Goal: Entertainment & Leisure: Consume media (video, audio)

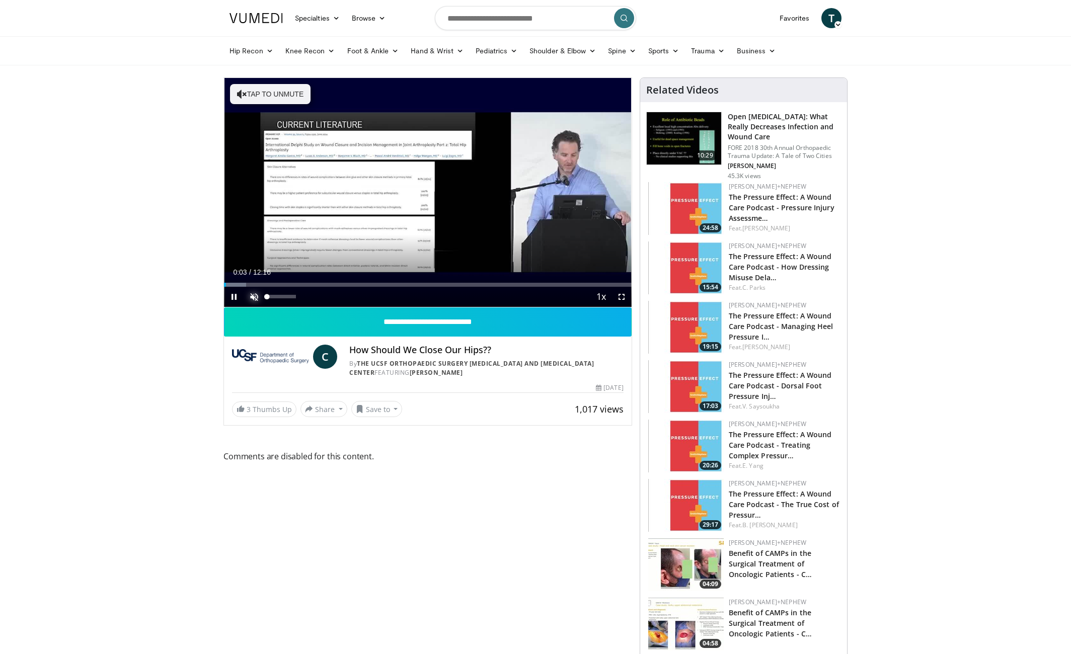
click at [254, 296] on span "Video Player" at bounding box center [254, 297] width 20 height 20
click at [622, 297] on span "Video Player" at bounding box center [621, 297] width 20 height 20
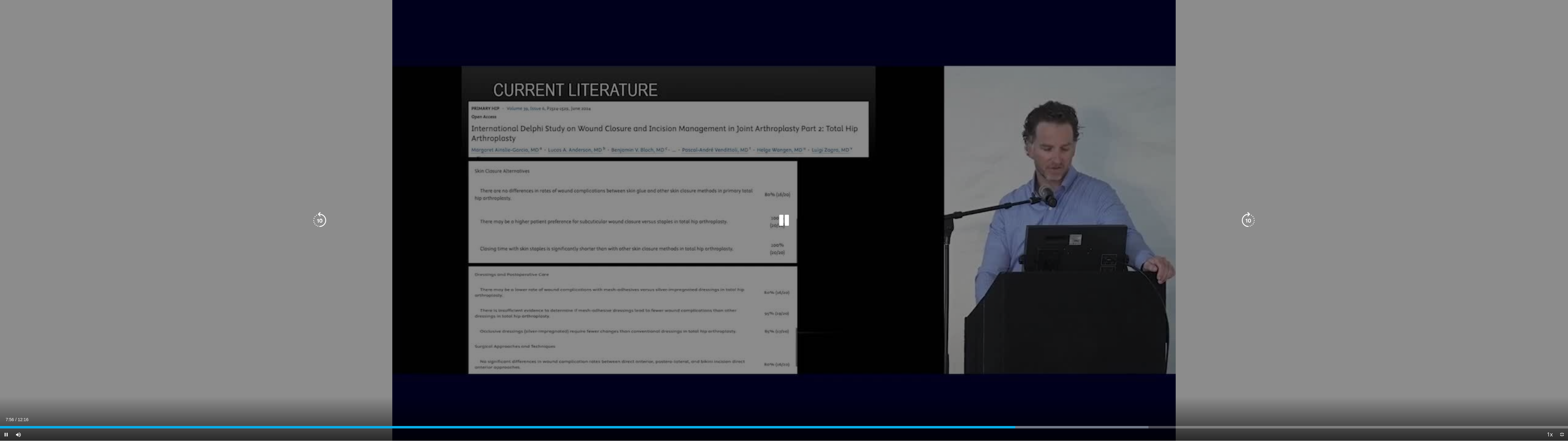
click at [320, 218] on icon "Video Player" at bounding box center [320, 220] width 17 height 17
click at [651, 216] on icon "Video Player" at bounding box center [784, 220] width 17 height 17
click at [651, 220] on icon "Video Player" at bounding box center [784, 220] width 17 height 17
